Goal: Check status: Check status

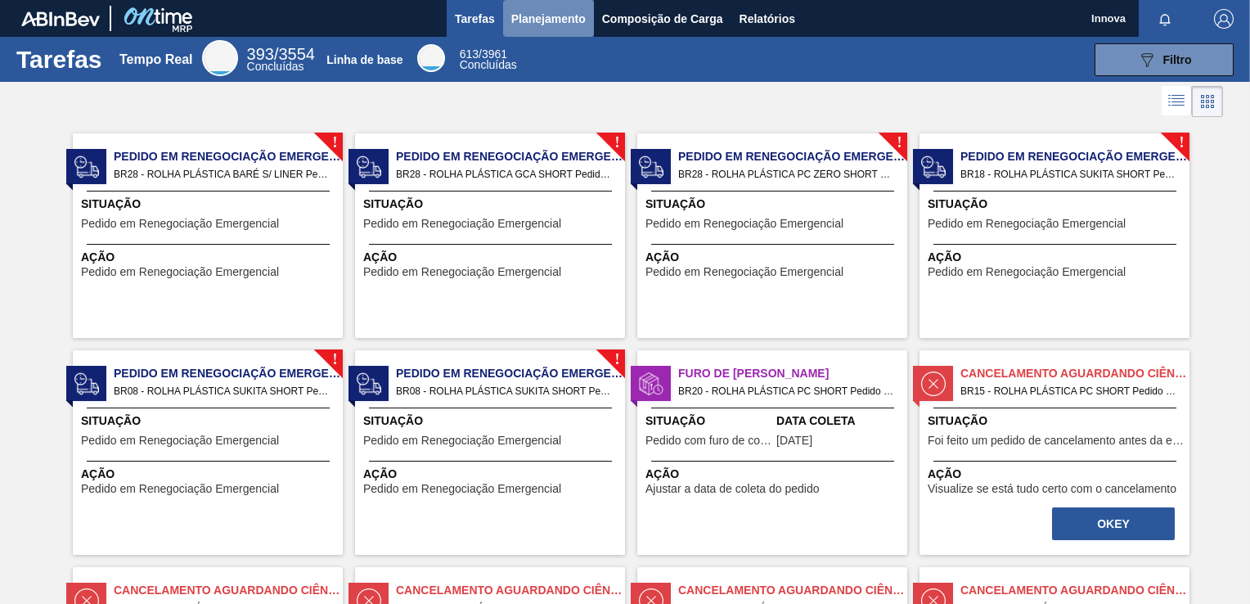
click at [543, 21] on span "Planejamento" at bounding box center [548, 19] width 74 height 20
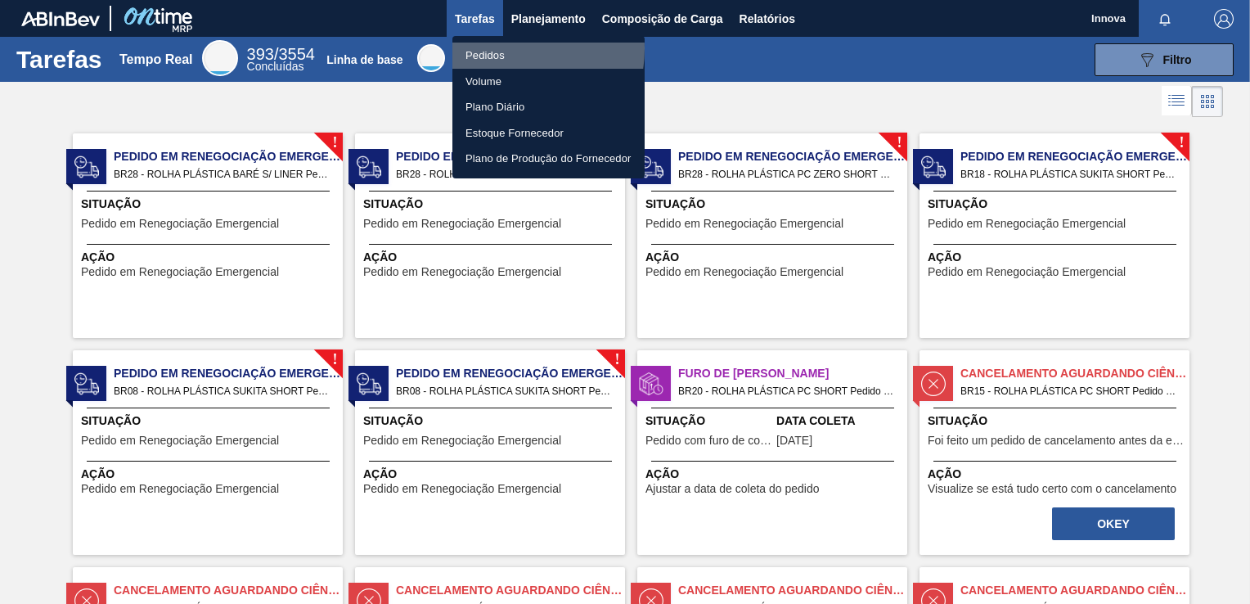
click at [494, 48] on li "Pedidos" at bounding box center [548, 56] width 192 height 26
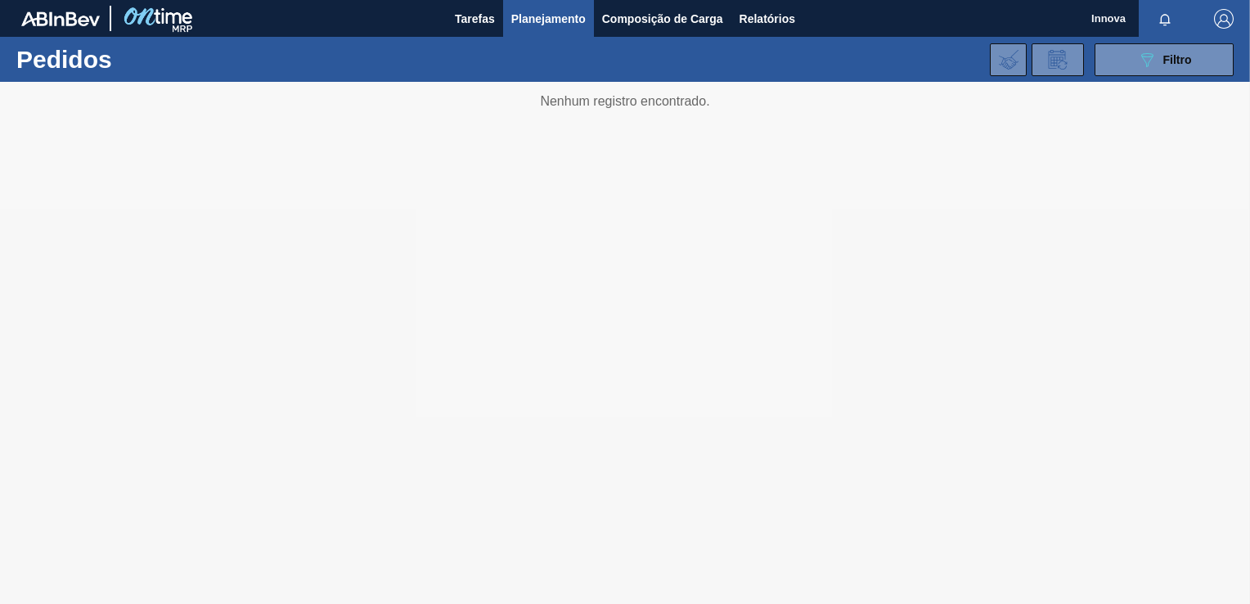
click at [492, 48] on div "089F7B8B-B2A5-4AFE-B5C0-19BA573D28AC Filtro Código Pedido Portal Códido PO SAP …" at bounding box center [746, 59] width 990 height 49
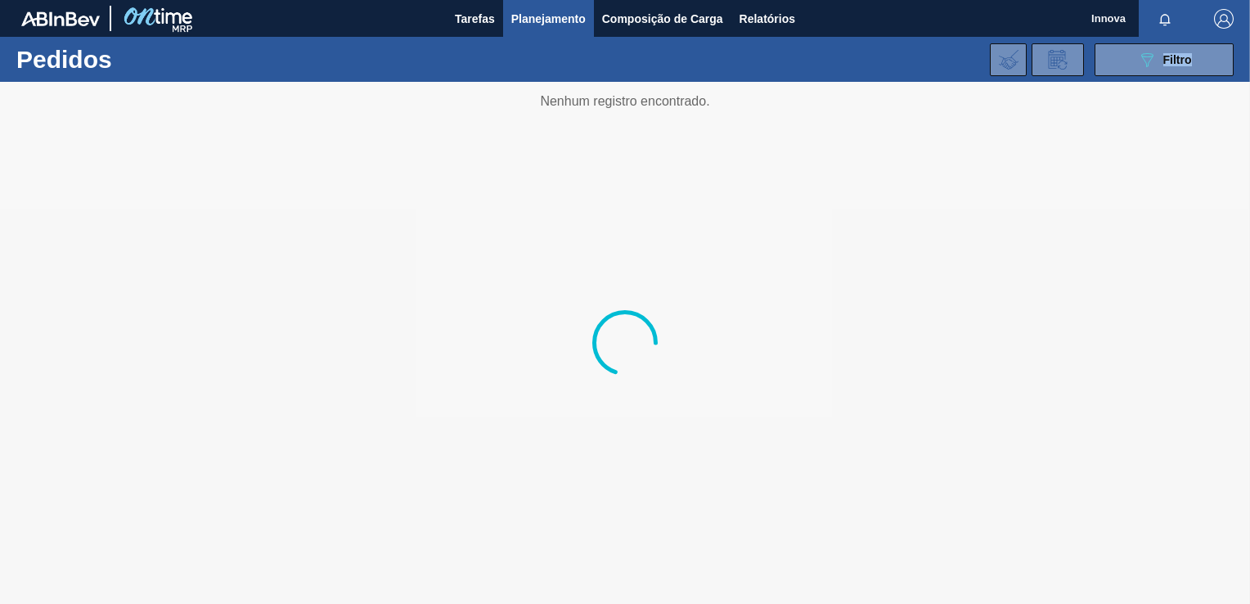
click at [492, 48] on div "089F7B8B-B2A5-4AFE-B5C0-19BA573D28AC Filtro Código Pedido Portal Códido PO SAP …" at bounding box center [746, 59] width 990 height 49
drag, startPoint x: 492, startPoint y: 48, endPoint x: 397, endPoint y: 169, distance: 153.8
click at [397, 169] on main "Tarefas Planejamento Composição de Carga Relatórios Innova Marcar todas como li…" at bounding box center [625, 302] width 1250 height 604
click at [397, 169] on div at bounding box center [625, 343] width 1250 height 522
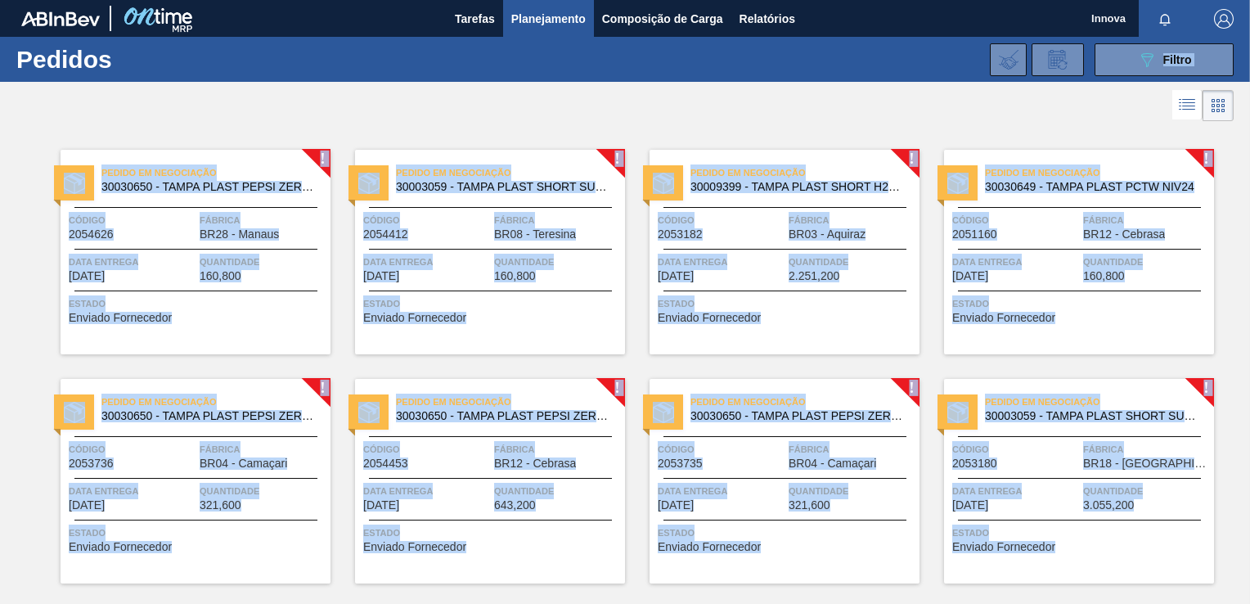
drag, startPoint x: 287, startPoint y: 360, endPoint x: 324, endPoint y: 263, distance: 103.3
click at [324, 263] on span "Quantidade" at bounding box center [263, 262] width 127 height 16
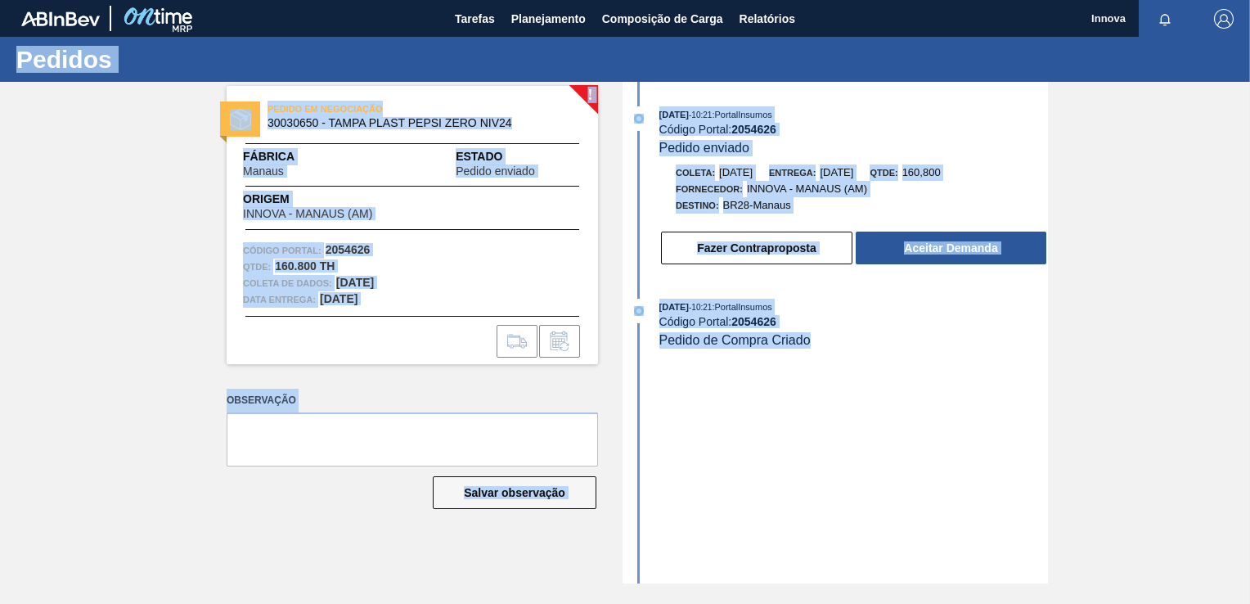
click at [167, 263] on div "! PEDIDO EM NEGOCIAÇÃO 30030650 - TAMPA PLAST PEPSI ZERO NIV24 Fábrica Manaus E…" at bounding box center [625, 332] width 1250 height 501
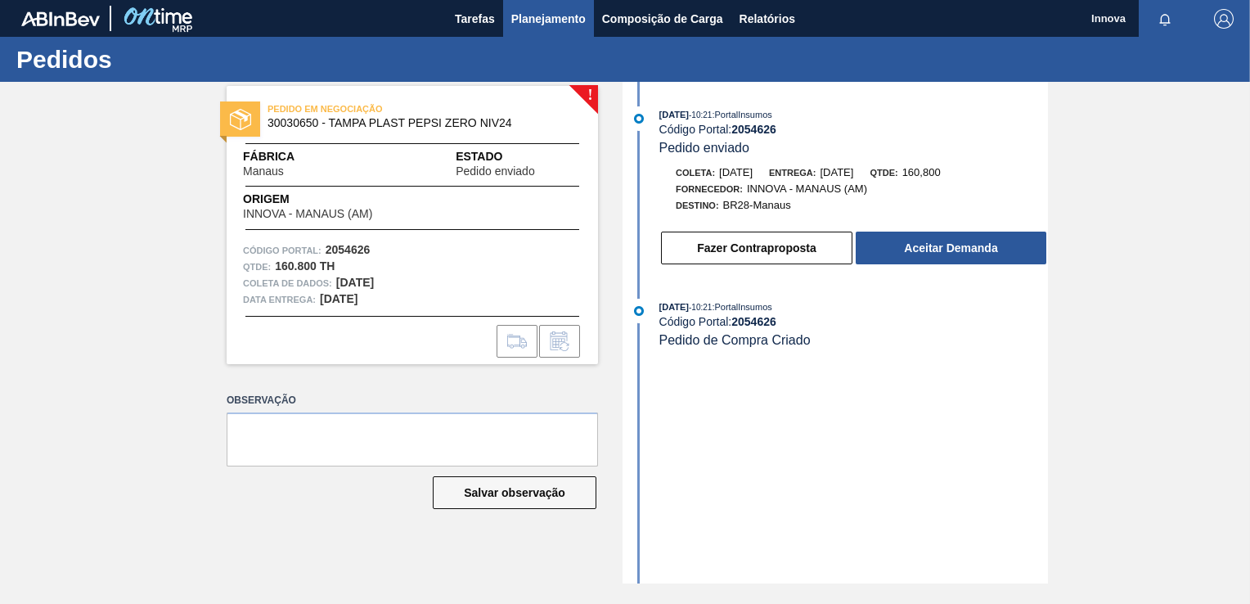
click at [545, 18] on span "Planejamento" at bounding box center [548, 19] width 74 height 20
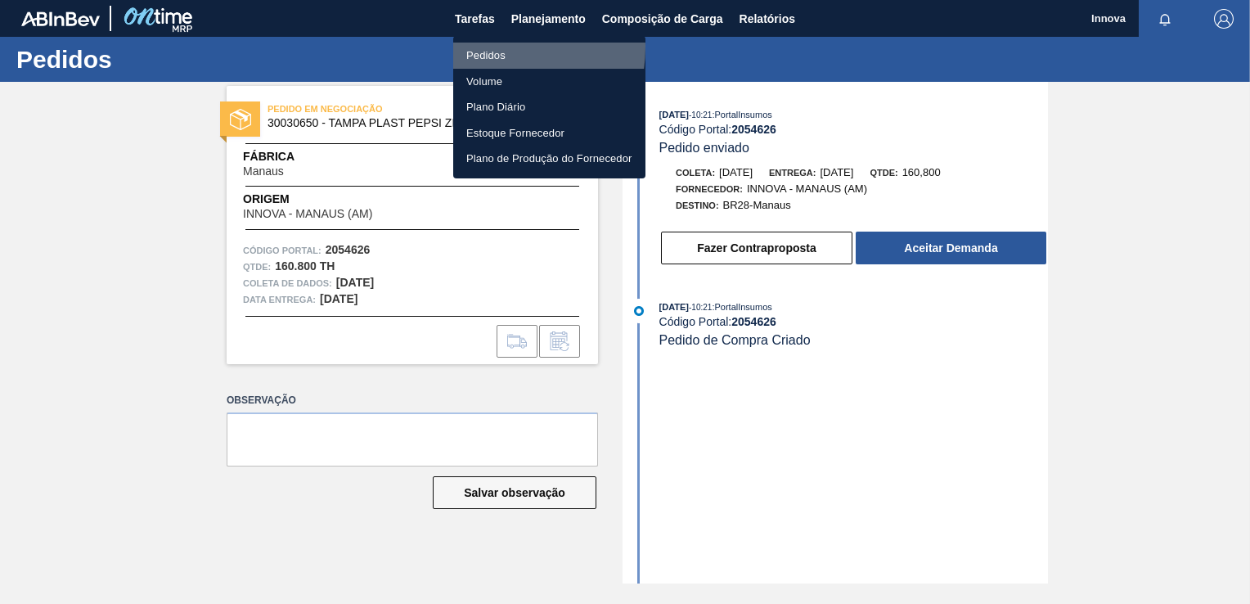
click at [488, 47] on li "Pedidos" at bounding box center [549, 56] width 192 height 26
